Goal: Understand process/instructions

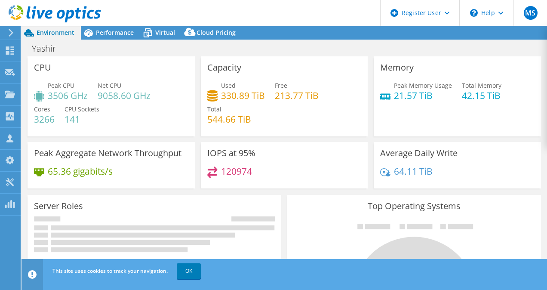
select select "USD"
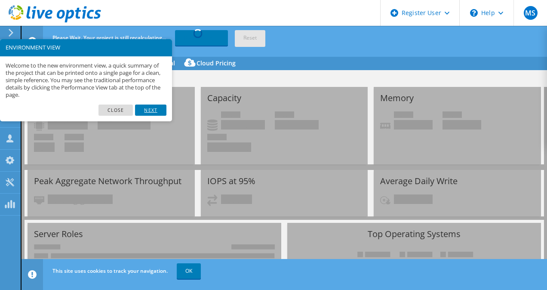
click at [155, 106] on link "Next" at bounding box center [150, 109] width 31 height 11
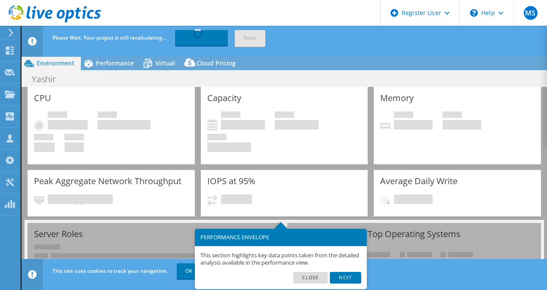
scroll to position [31, 0]
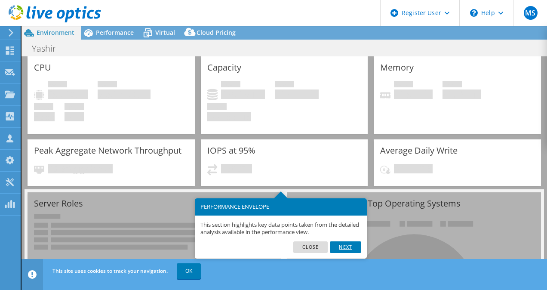
click at [346, 247] on link "Next" at bounding box center [345, 246] width 31 height 11
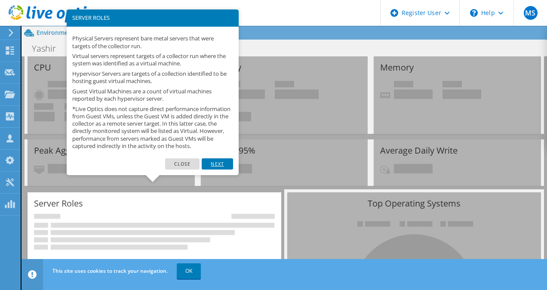
click at [221, 167] on link "Next" at bounding box center [217, 163] width 31 height 11
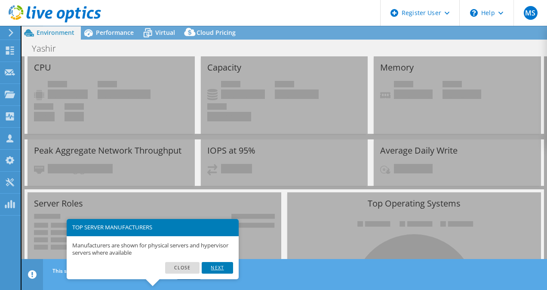
click at [221, 265] on link "Next" at bounding box center [217, 267] width 31 height 11
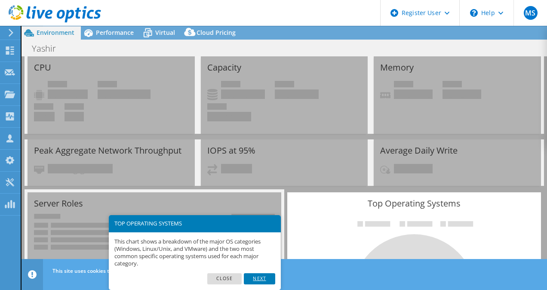
click at [258, 275] on link "Next" at bounding box center [259, 278] width 31 height 11
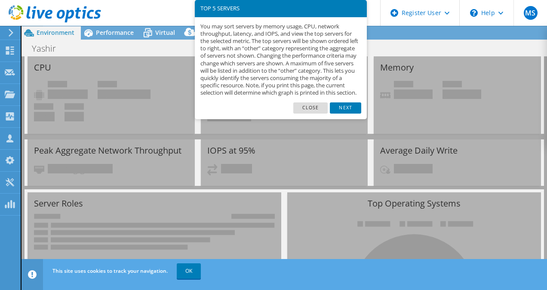
scroll to position [305, 0]
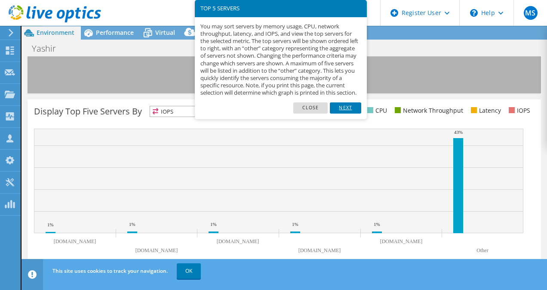
click at [349, 113] on link "Next" at bounding box center [345, 107] width 31 height 11
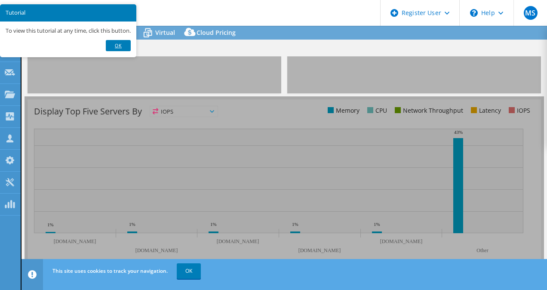
click at [121, 43] on link "Ok" at bounding box center [118, 45] width 25 height 11
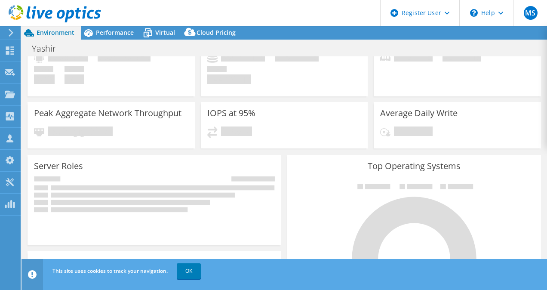
scroll to position [0, 0]
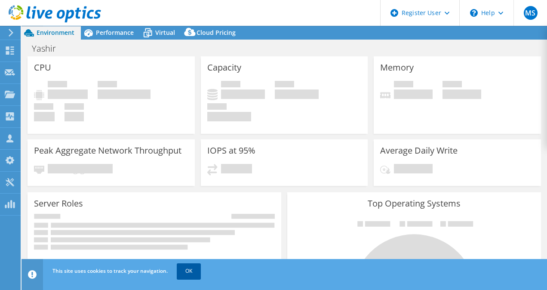
click at [186, 270] on link "OK" at bounding box center [189, 270] width 24 height 15
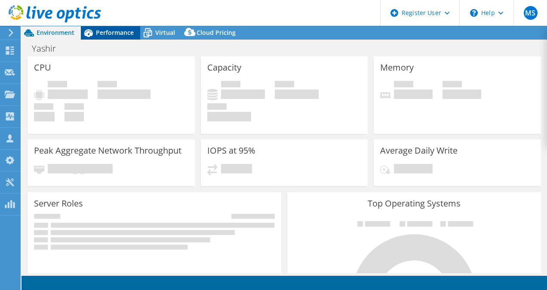
click at [113, 32] on span "Performance" at bounding box center [115, 32] width 38 height 8
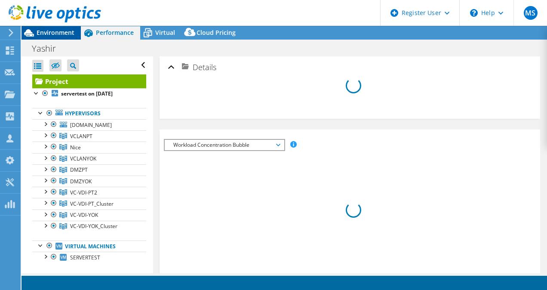
click at [65, 30] on span "Environment" at bounding box center [56, 32] width 38 height 8
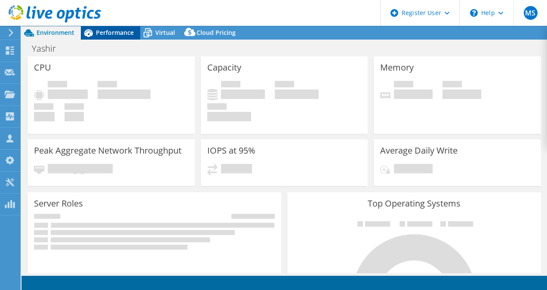
click at [117, 34] on span "Performance" at bounding box center [115, 32] width 38 height 8
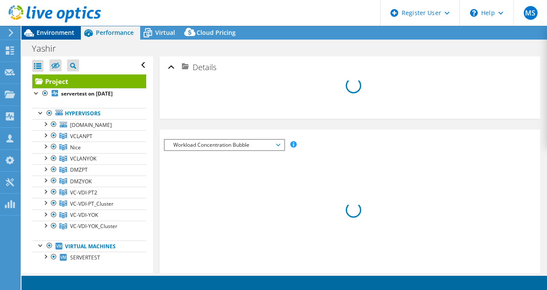
click at [57, 33] on span "Environment" at bounding box center [56, 32] width 38 height 8
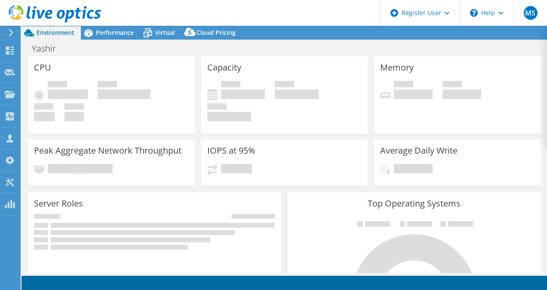
click at [134, 112] on div "Peak CPU 3506 GHz Net CPU 9058.60 GHz Cores 3266 CPU Sockets 141" at bounding box center [111, 105] width 154 height 49
